Goal: Go to known website: Access a specific website the user already knows

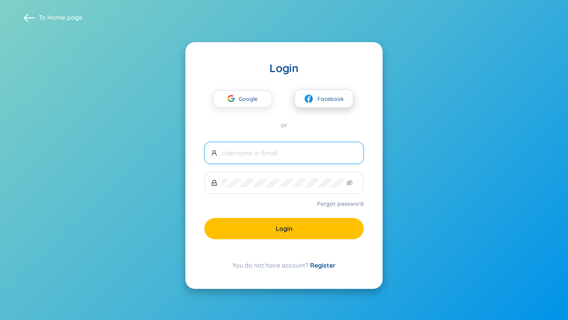
click at [315, 95] on button "Facebook" at bounding box center [323, 99] width 59 height 19
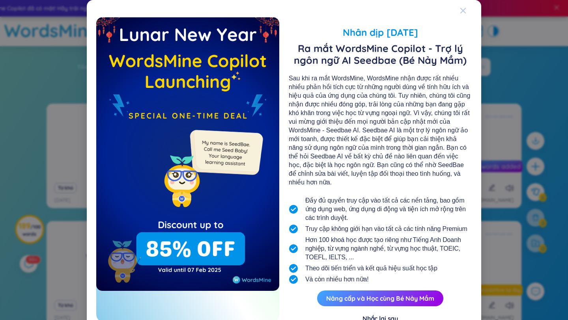
click at [464, 10] on icon "Close" at bounding box center [463, 10] width 6 height 6
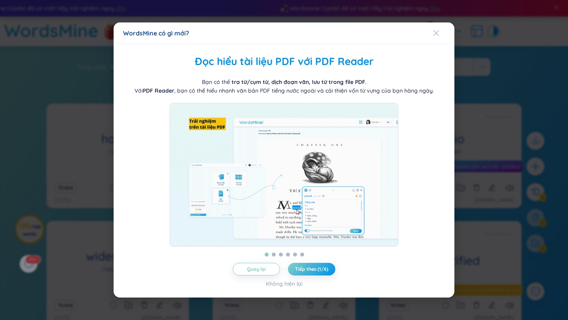
click at [440, 28] on span "Close" at bounding box center [443, 32] width 21 height 21
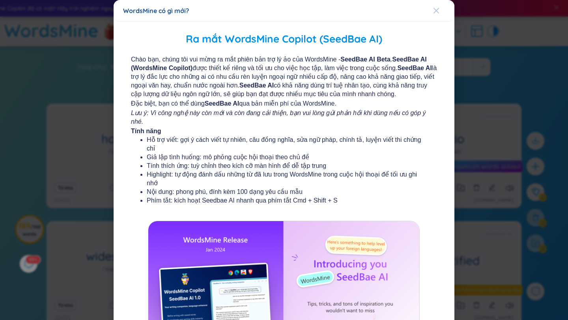
click at [438, 7] on icon "Close" at bounding box center [436, 10] width 6 height 6
